Goal: Information Seeking & Learning: Learn about a topic

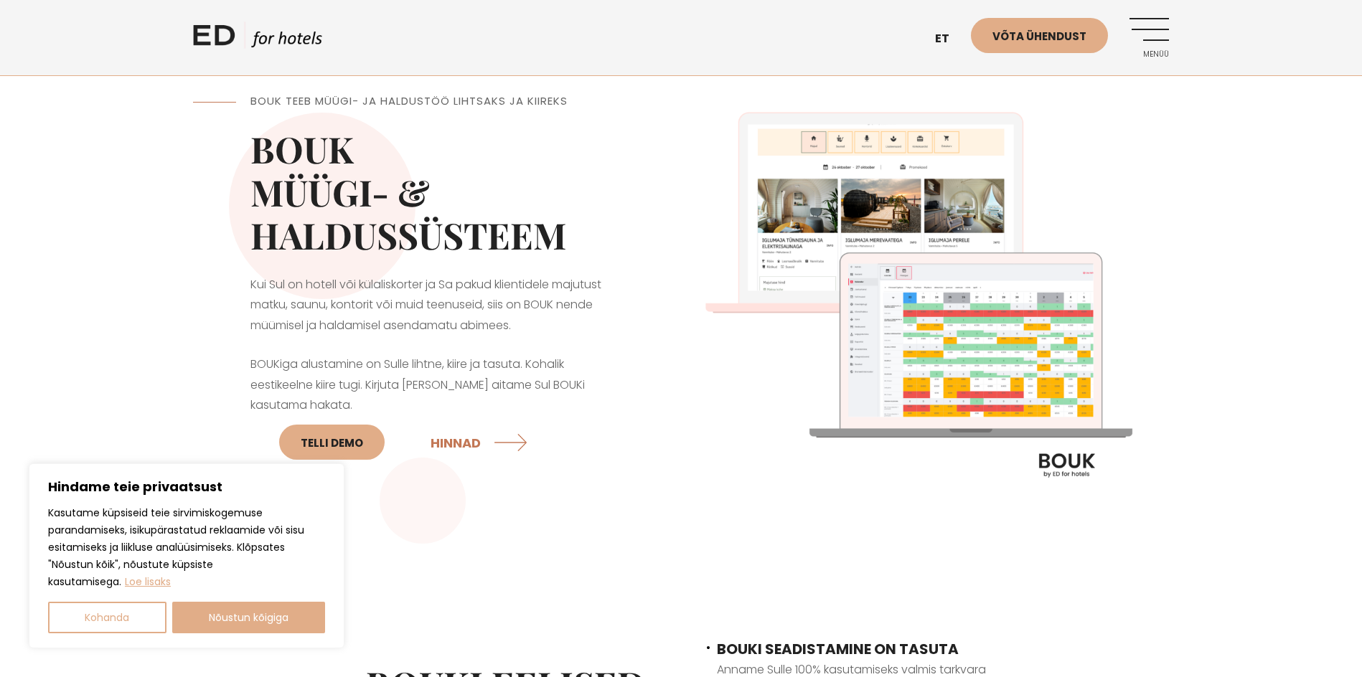
scroll to position [72, 0]
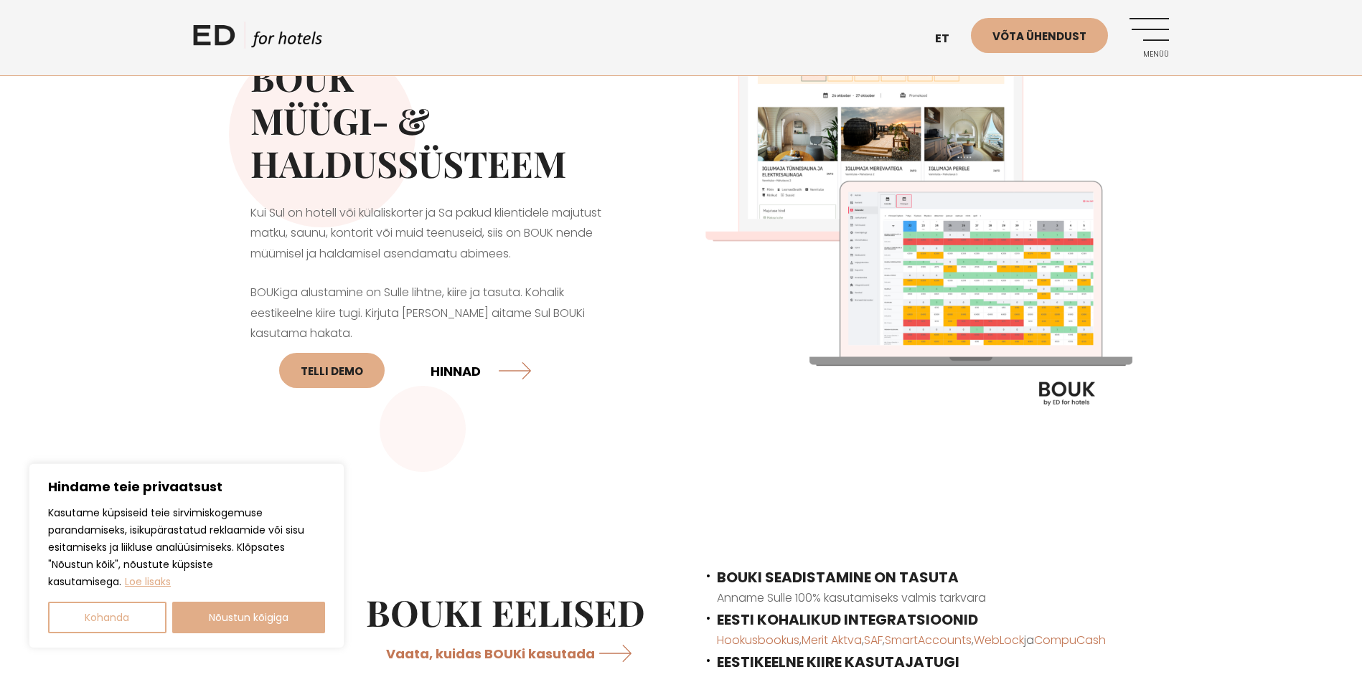
click at [503, 367] on link "HINNAD" at bounding box center [481, 371] width 100 height 38
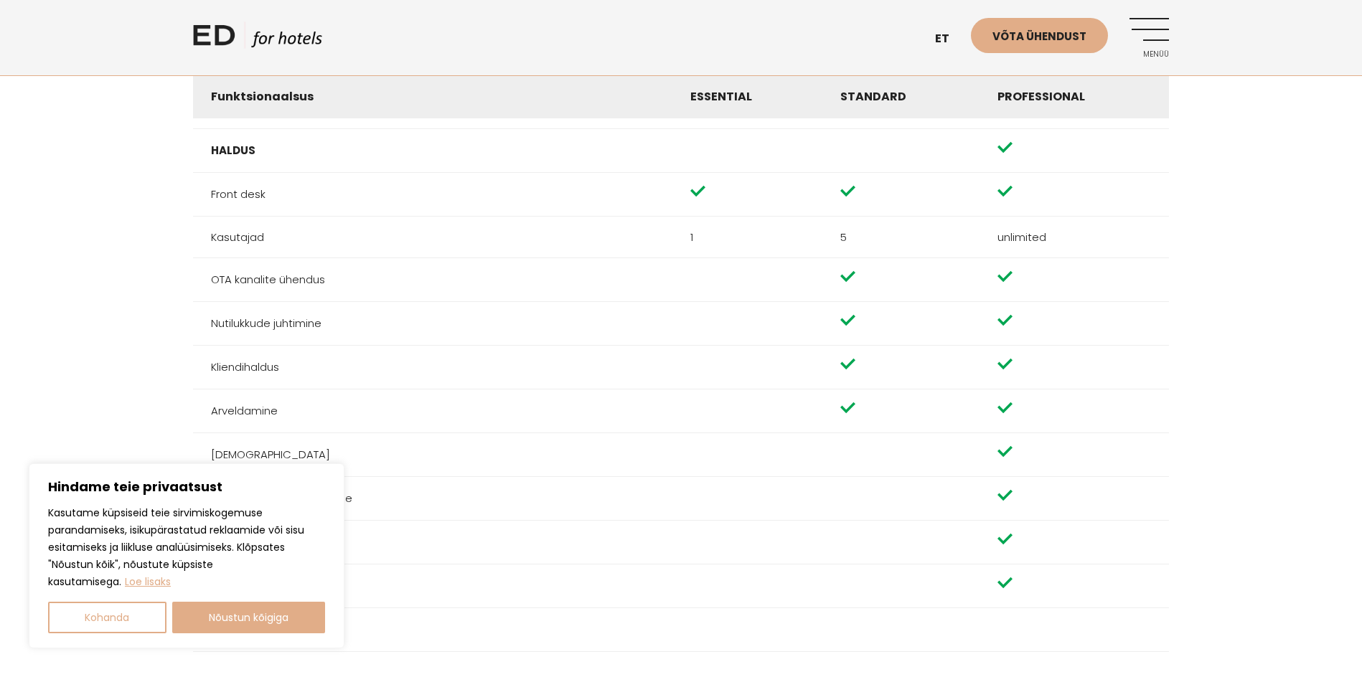
scroll to position [1579, 0]
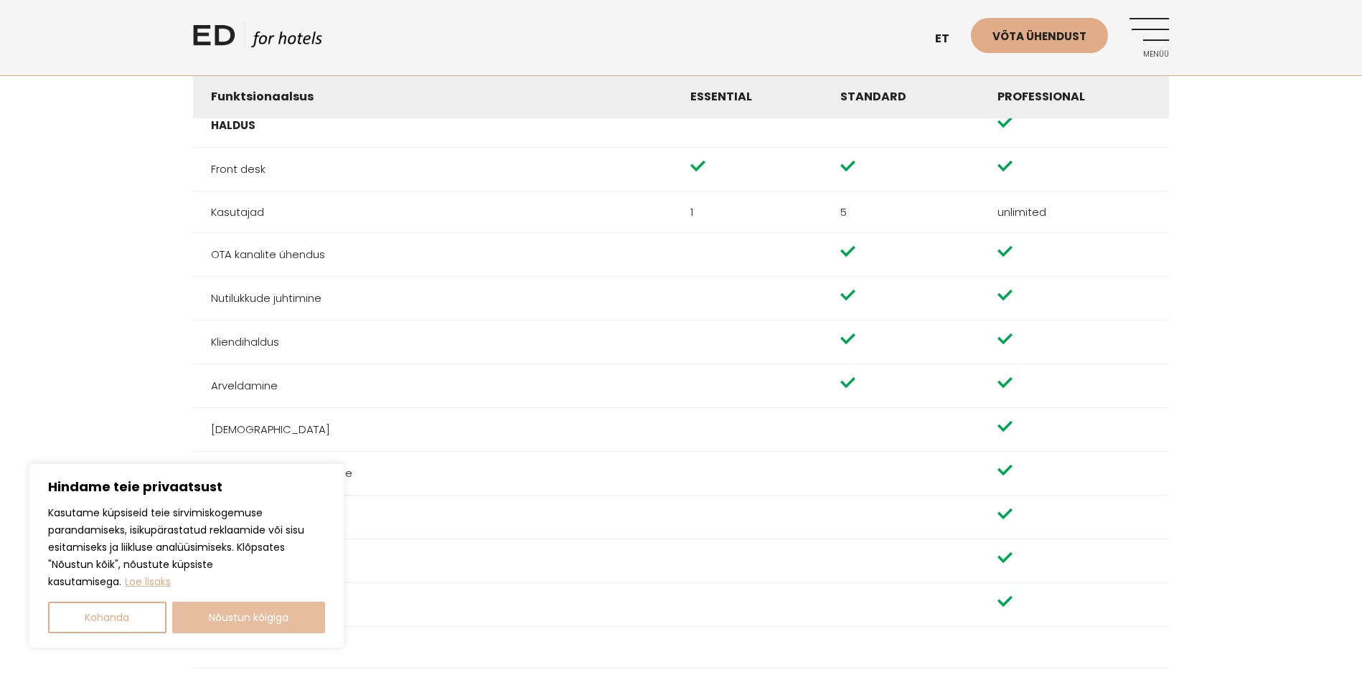
click at [266, 617] on button "Nõustun kõigiga" at bounding box center [249, 618] width 154 height 32
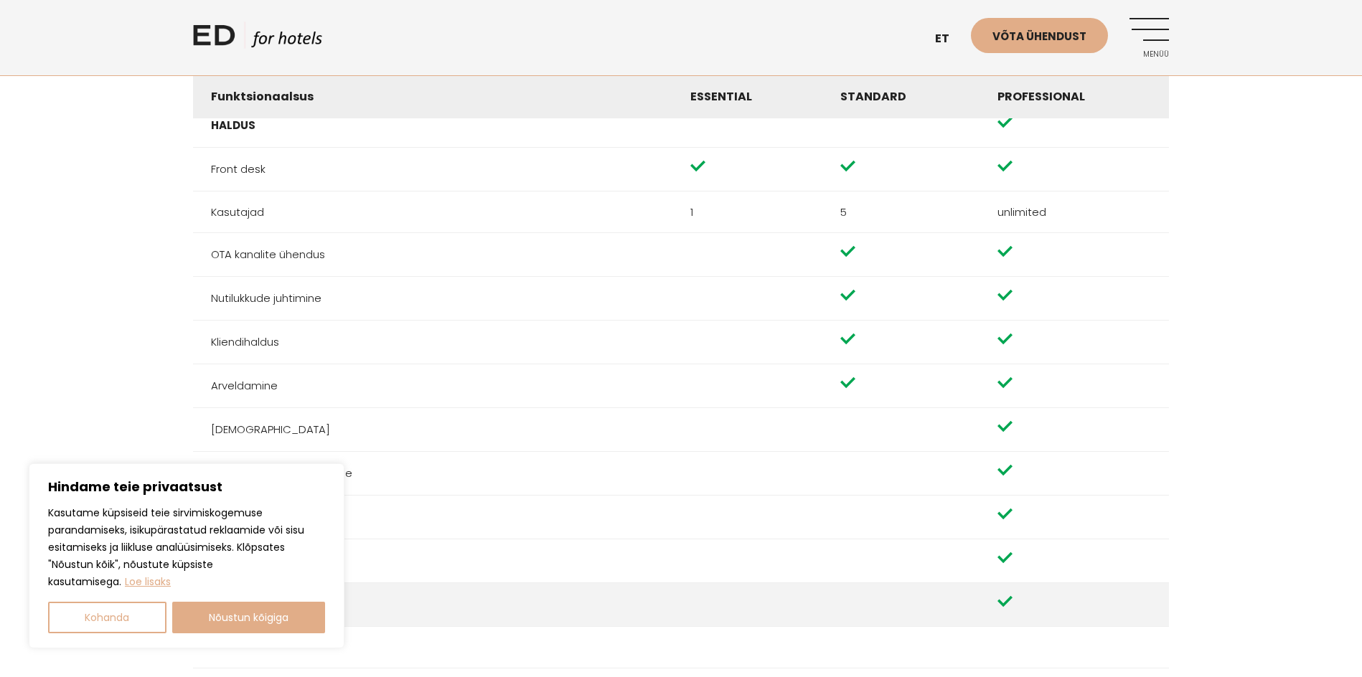
checkbox input "true"
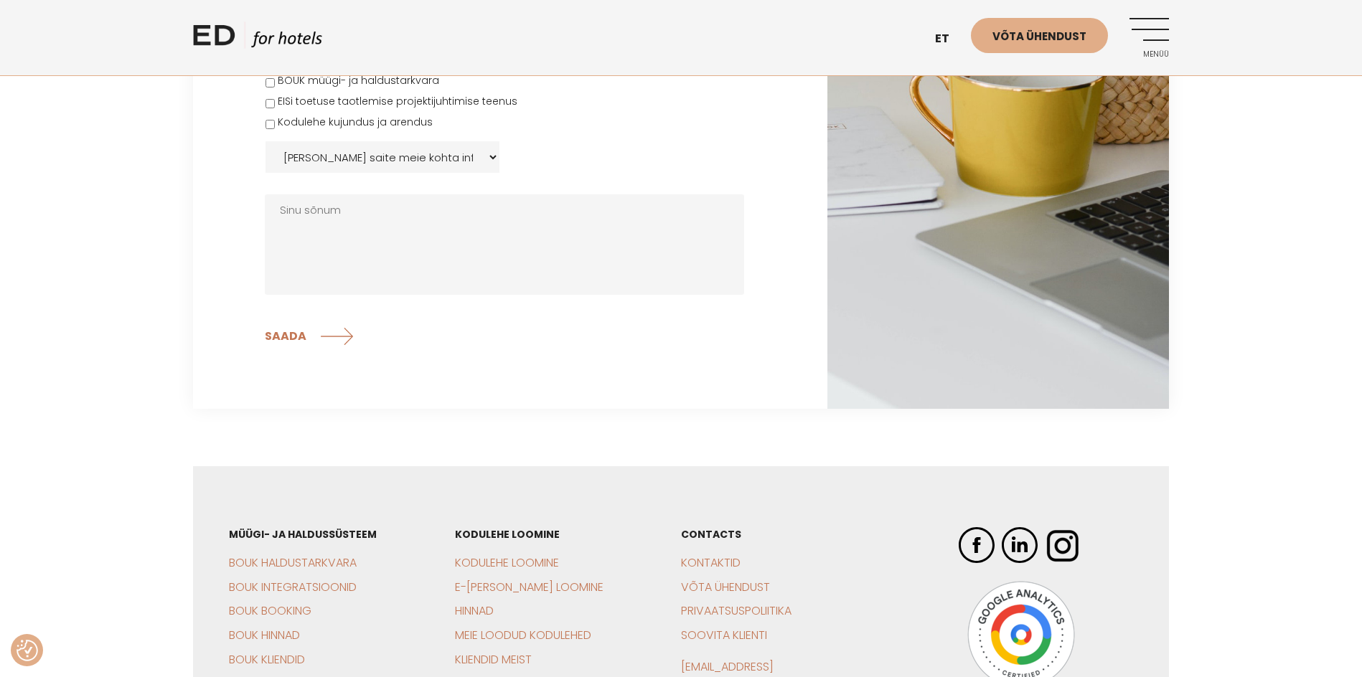
scroll to position [3217, 0]
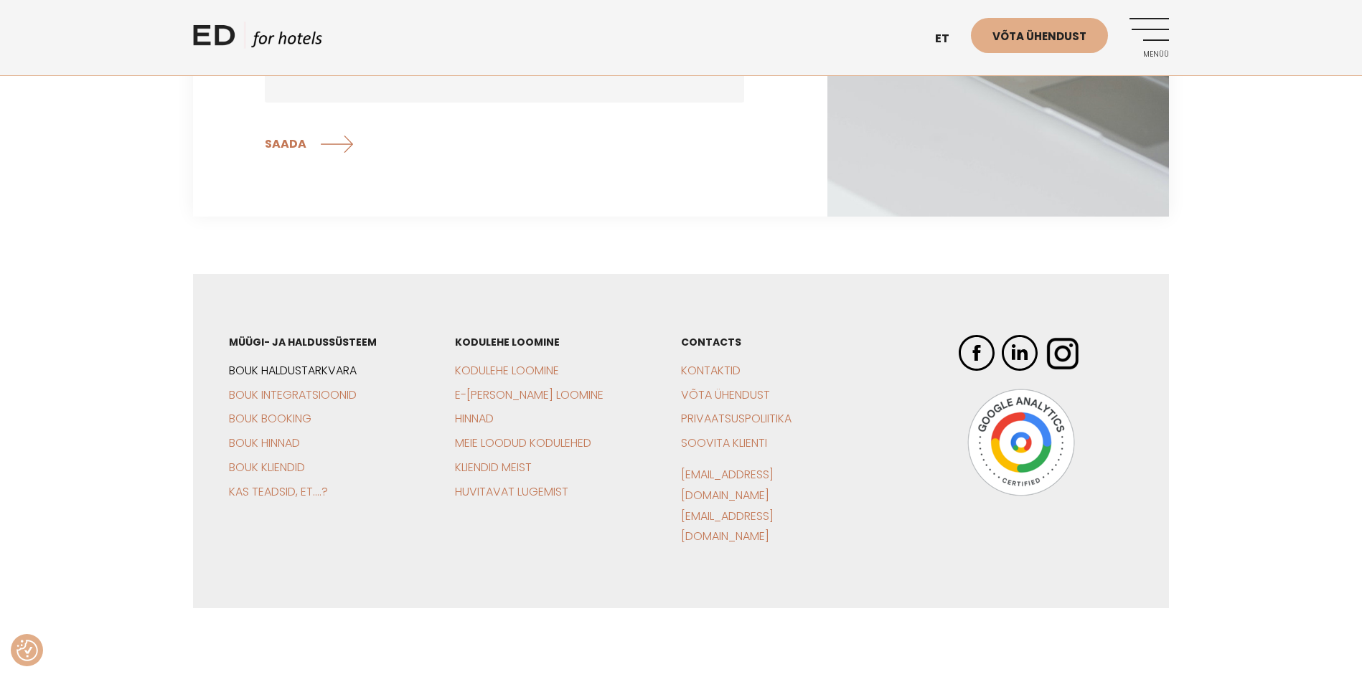
click at [350, 373] on link "BOUK Haldustarkvara" at bounding box center [293, 370] width 128 height 17
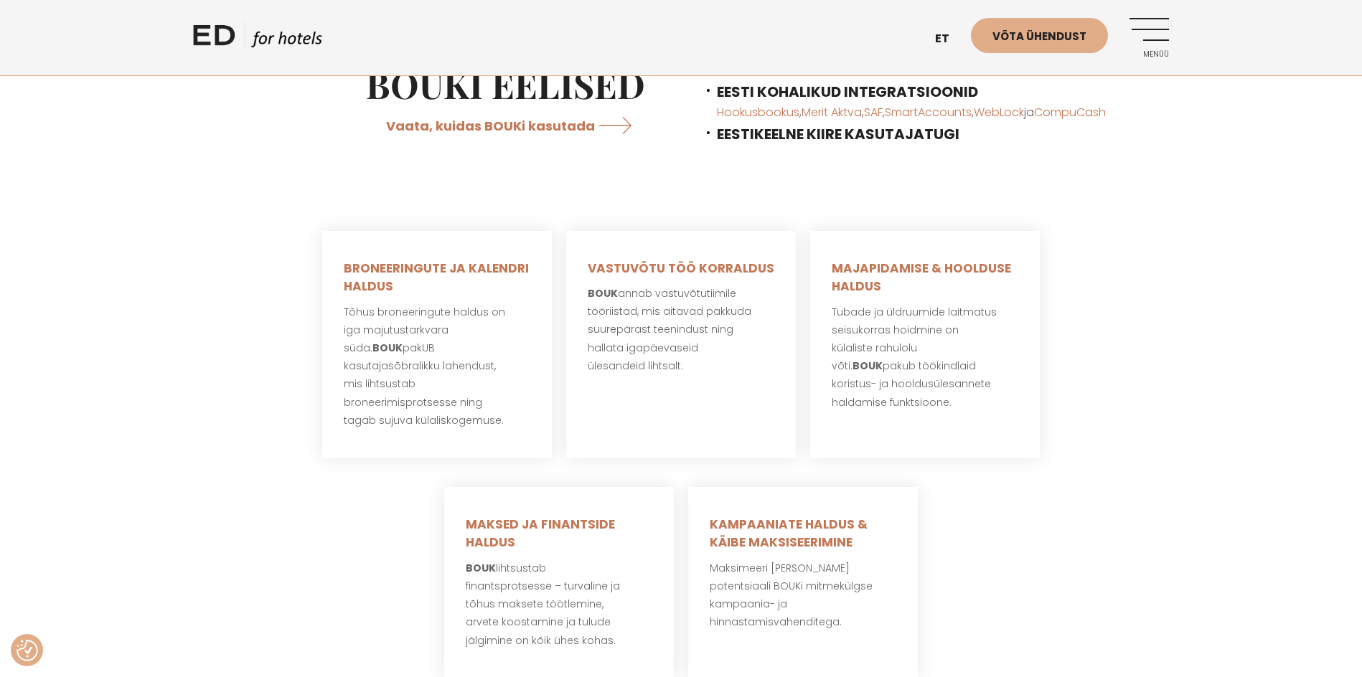
scroll to position [574, 0]
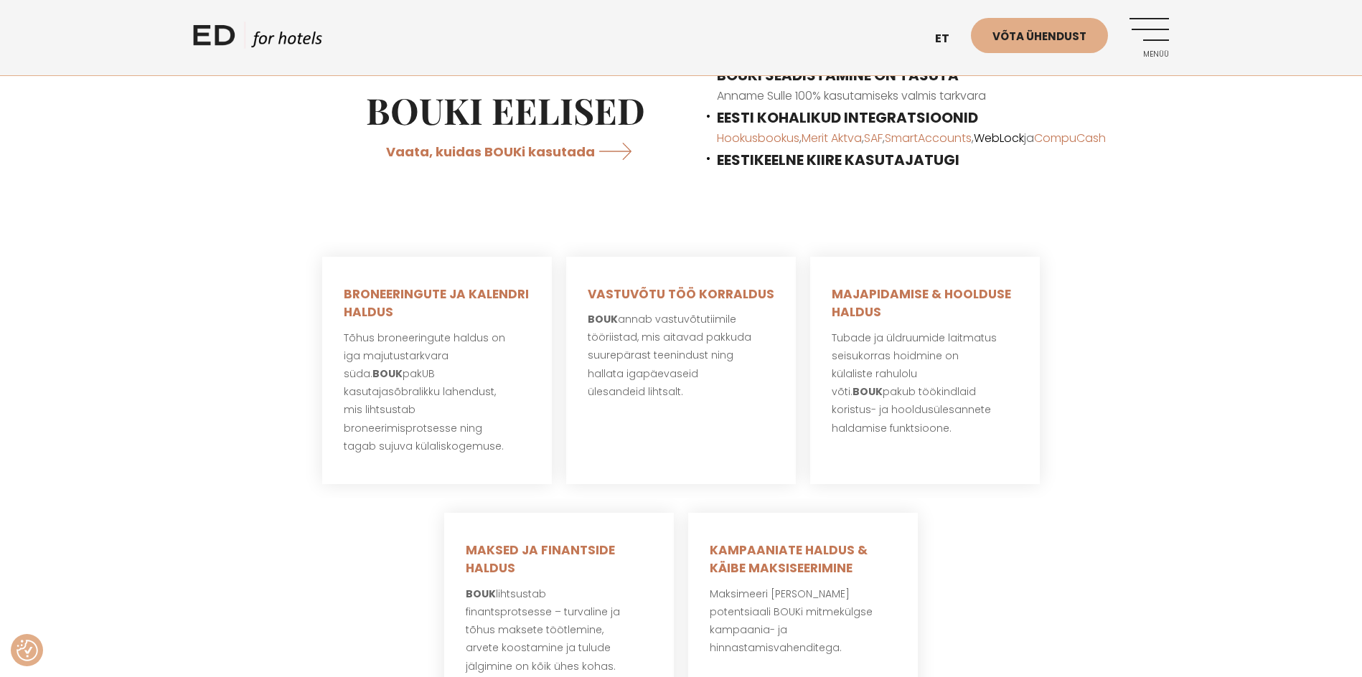
click at [1020, 139] on link "WebLock" at bounding box center [999, 138] width 50 height 17
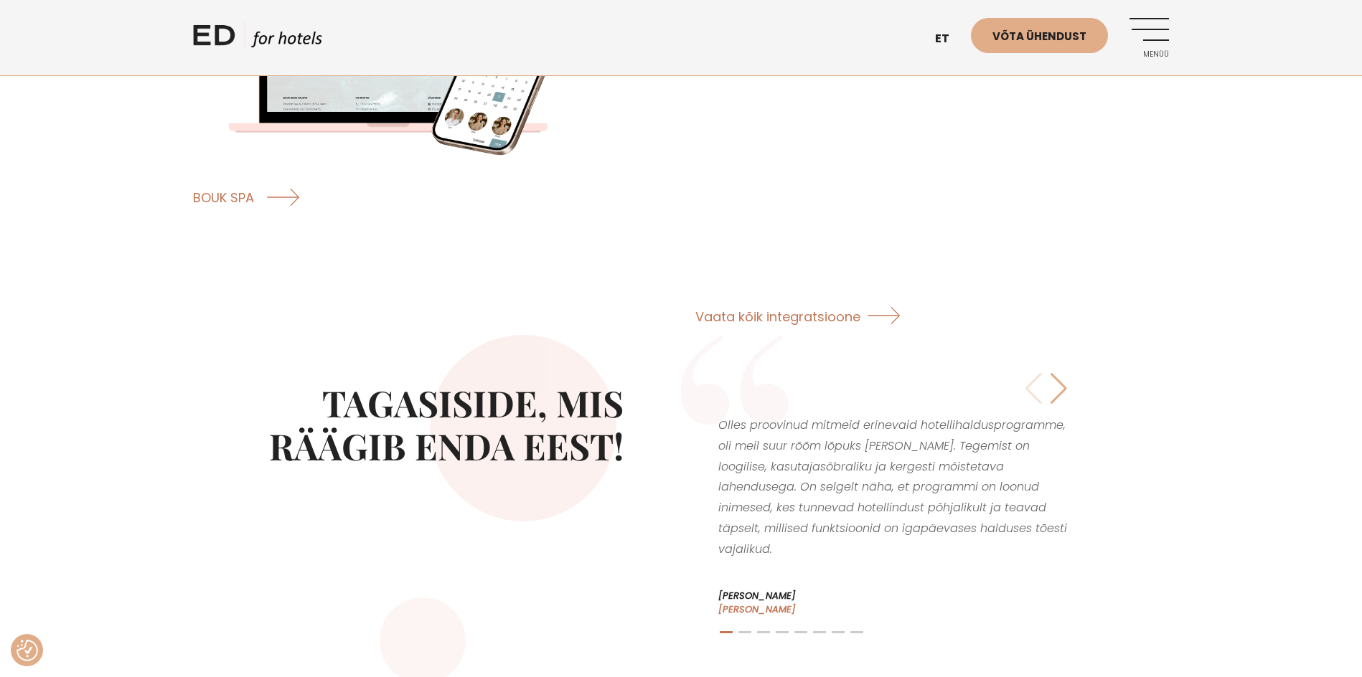
scroll to position [2368, 0]
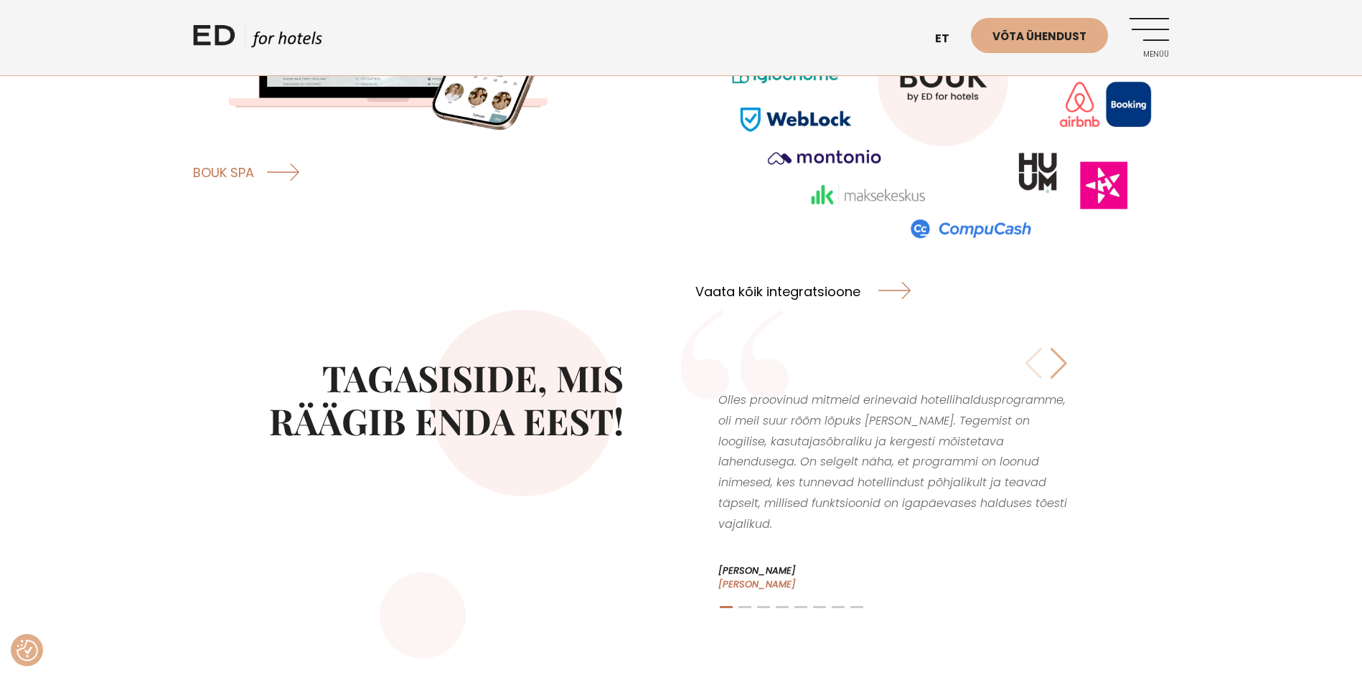
click at [805, 281] on link "Vaata kõik integratsioone" at bounding box center [802, 291] width 215 height 38
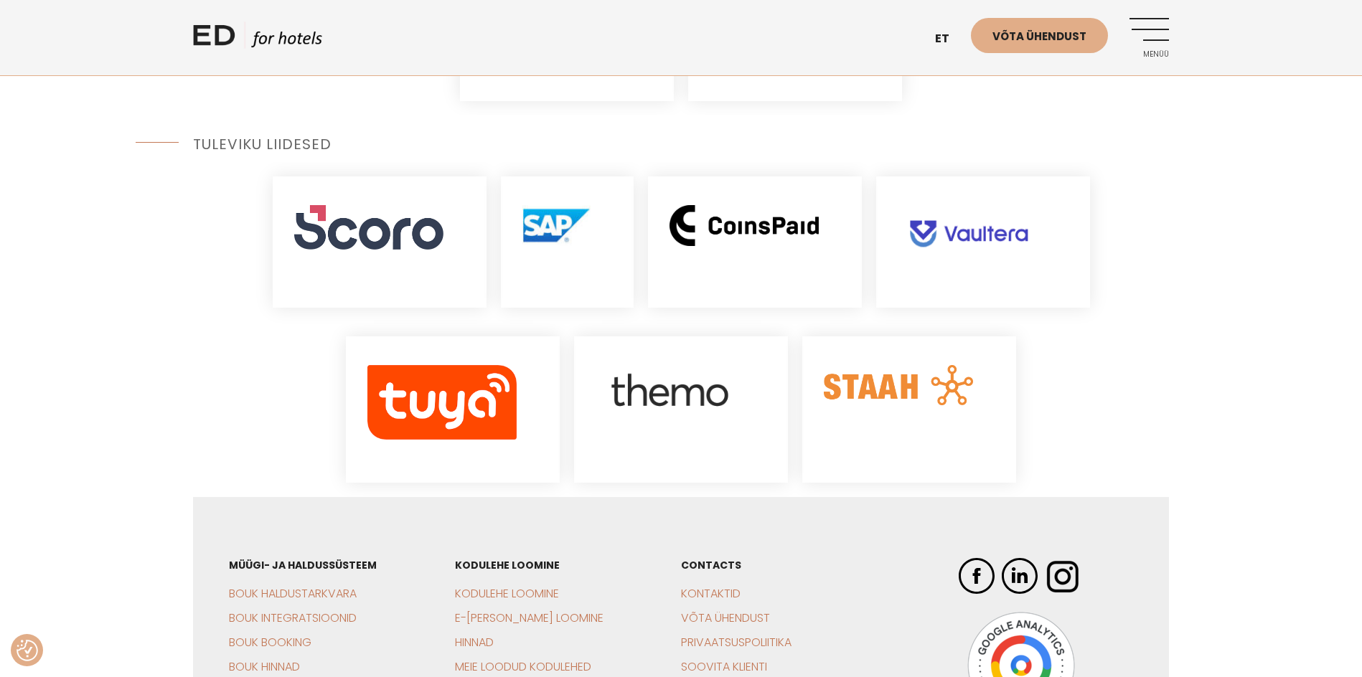
scroll to position [2009, 0]
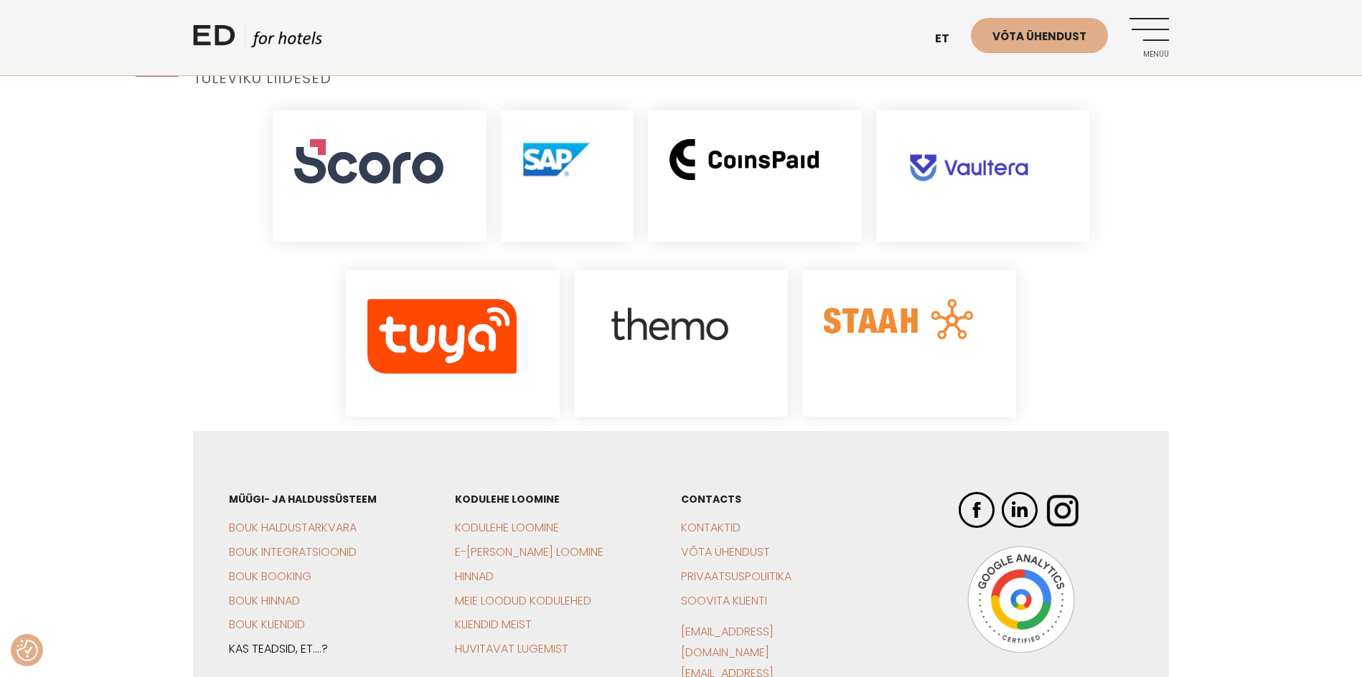
click at [311, 641] on link "Kas teadsid, et….?" at bounding box center [278, 649] width 99 height 17
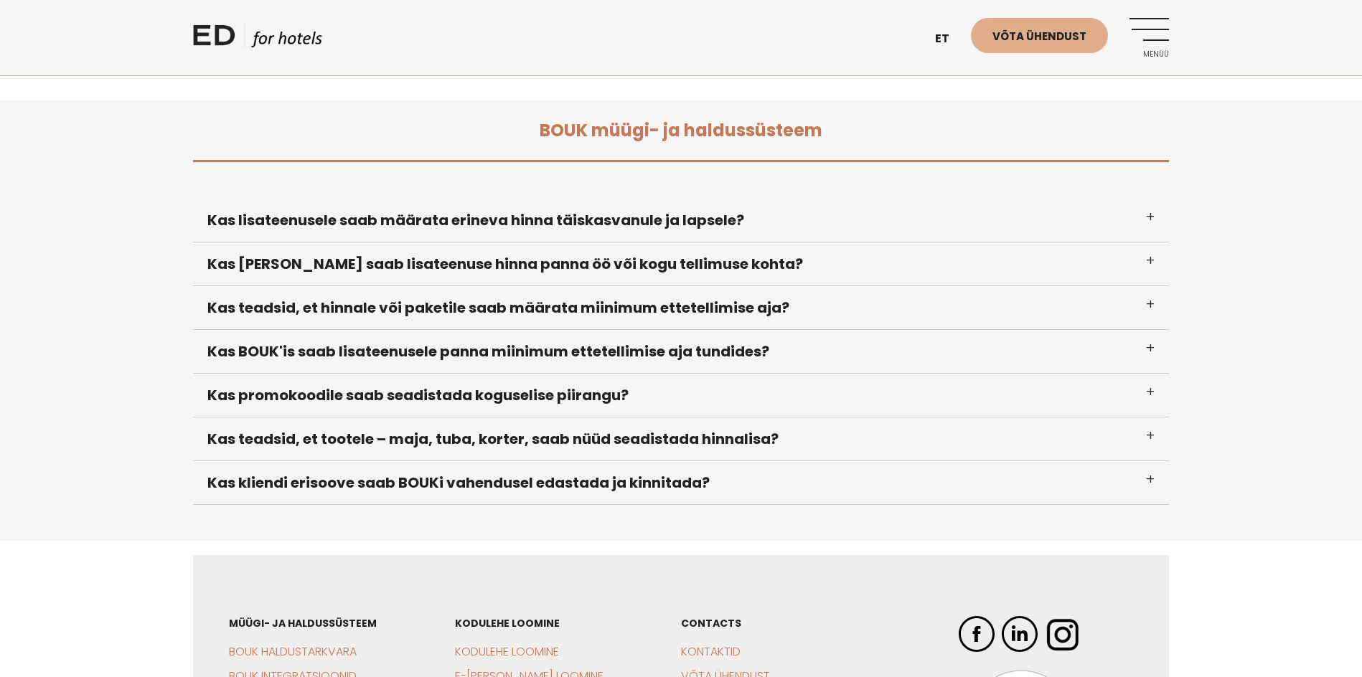
scroll to position [646, 0]
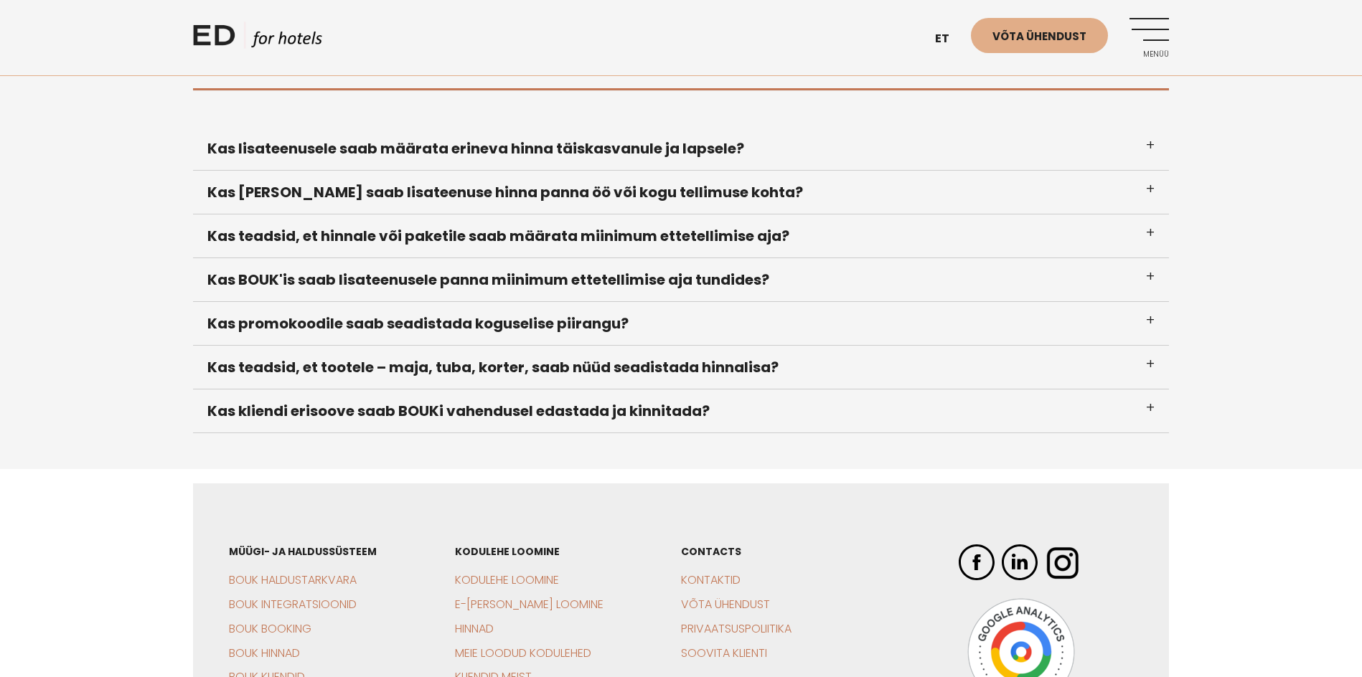
click at [1147, 390] on h3 "Kas kliendi erisoove saab BOUKi vahendusel edastada ja kinnitada?" at bounding box center [681, 412] width 976 height 44
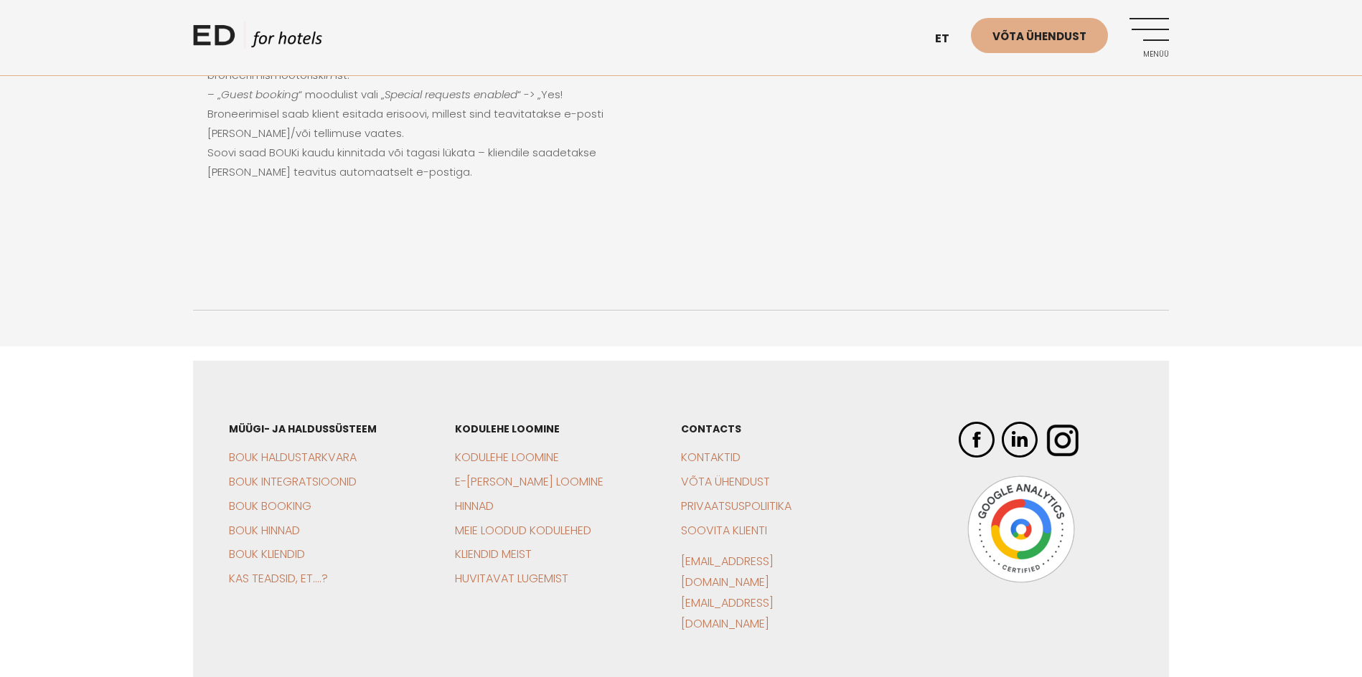
scroll to position [1108, 0]
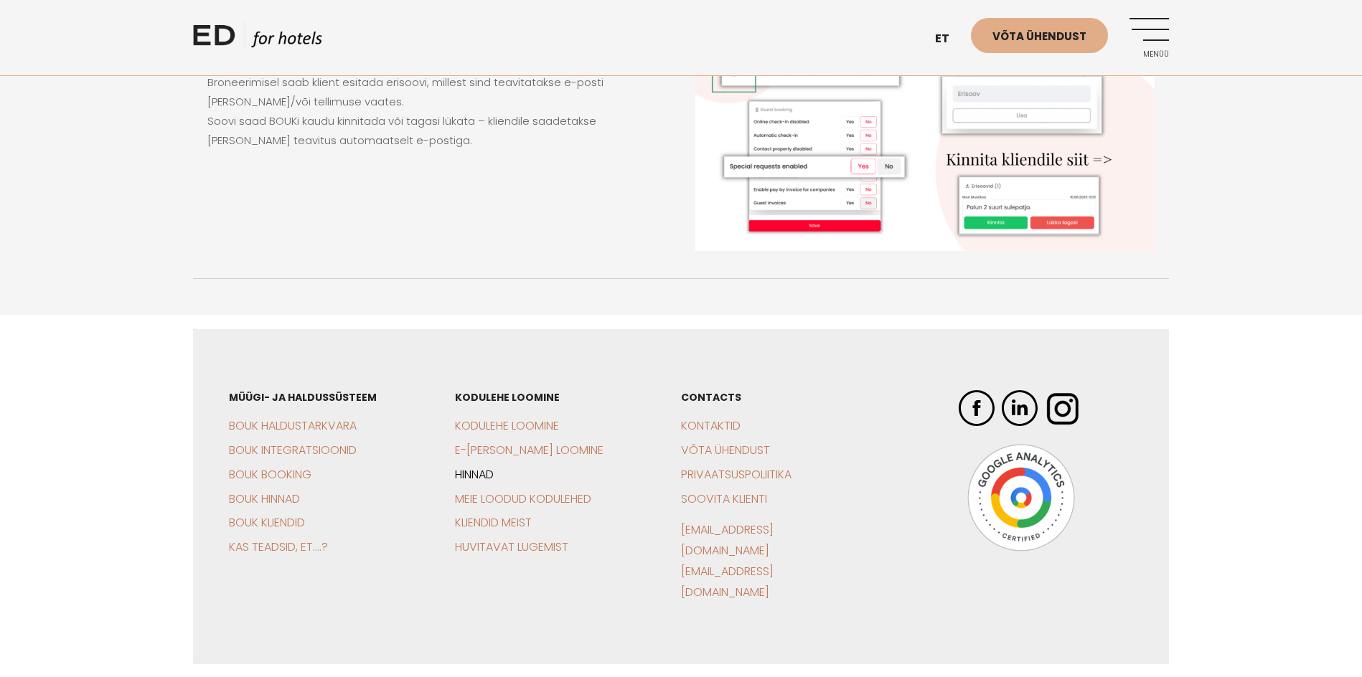
click at [492, 466] on link "Hinnad" at bounding box center [474, 474] width 39 height 17
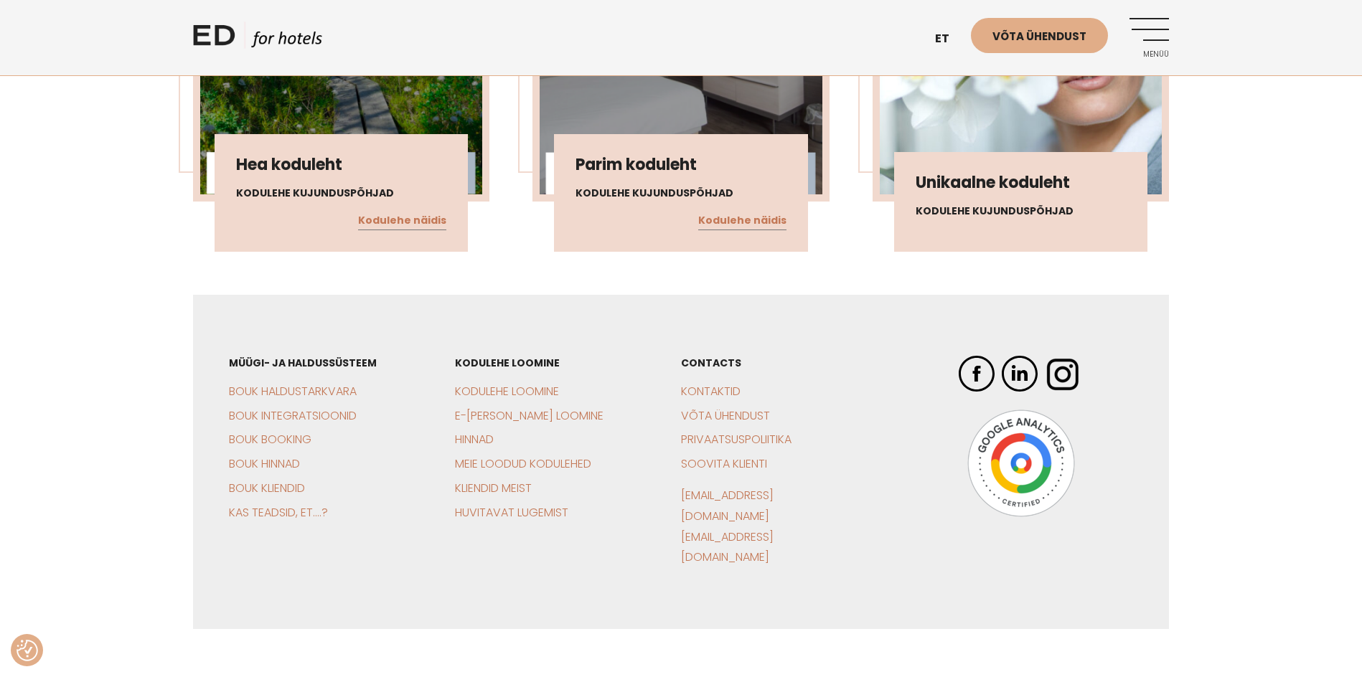
scroll to position [1477, 0]
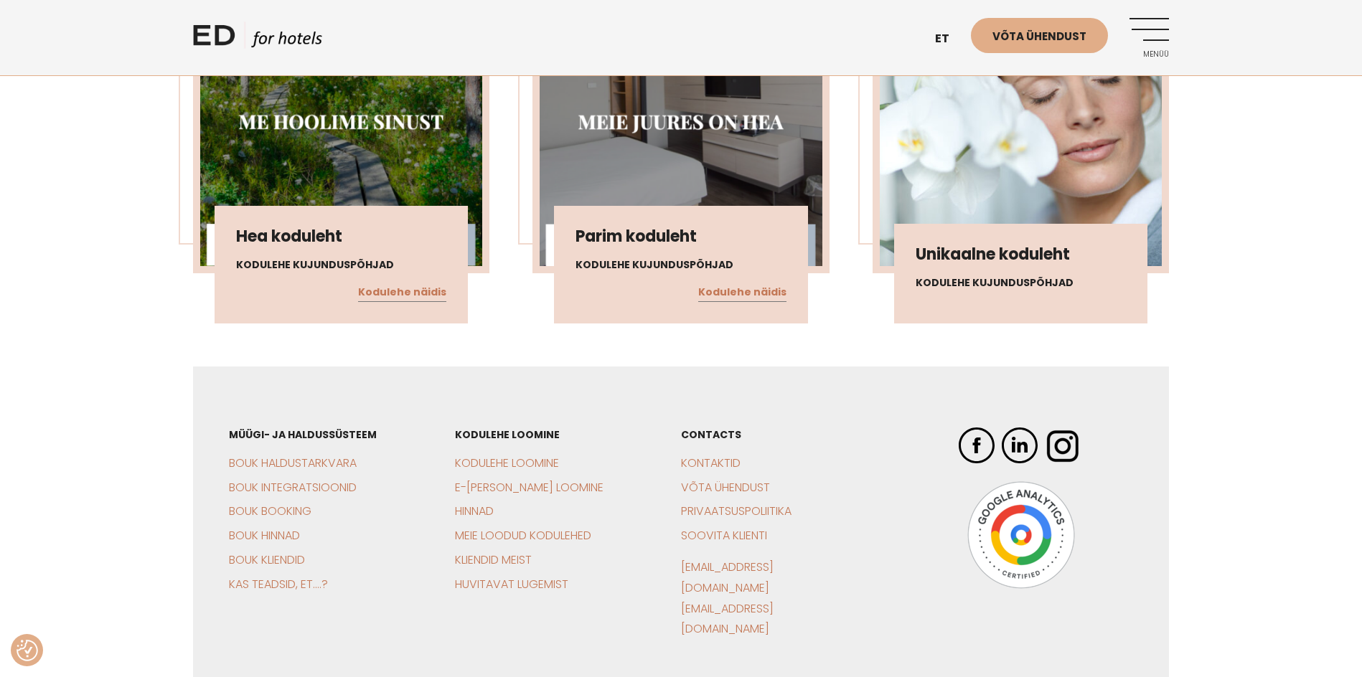
click at [964, 428] on img at bounding box center [977, 446] width 36 height 36
